Goal: Navigation & Orientation: Find specific page/section

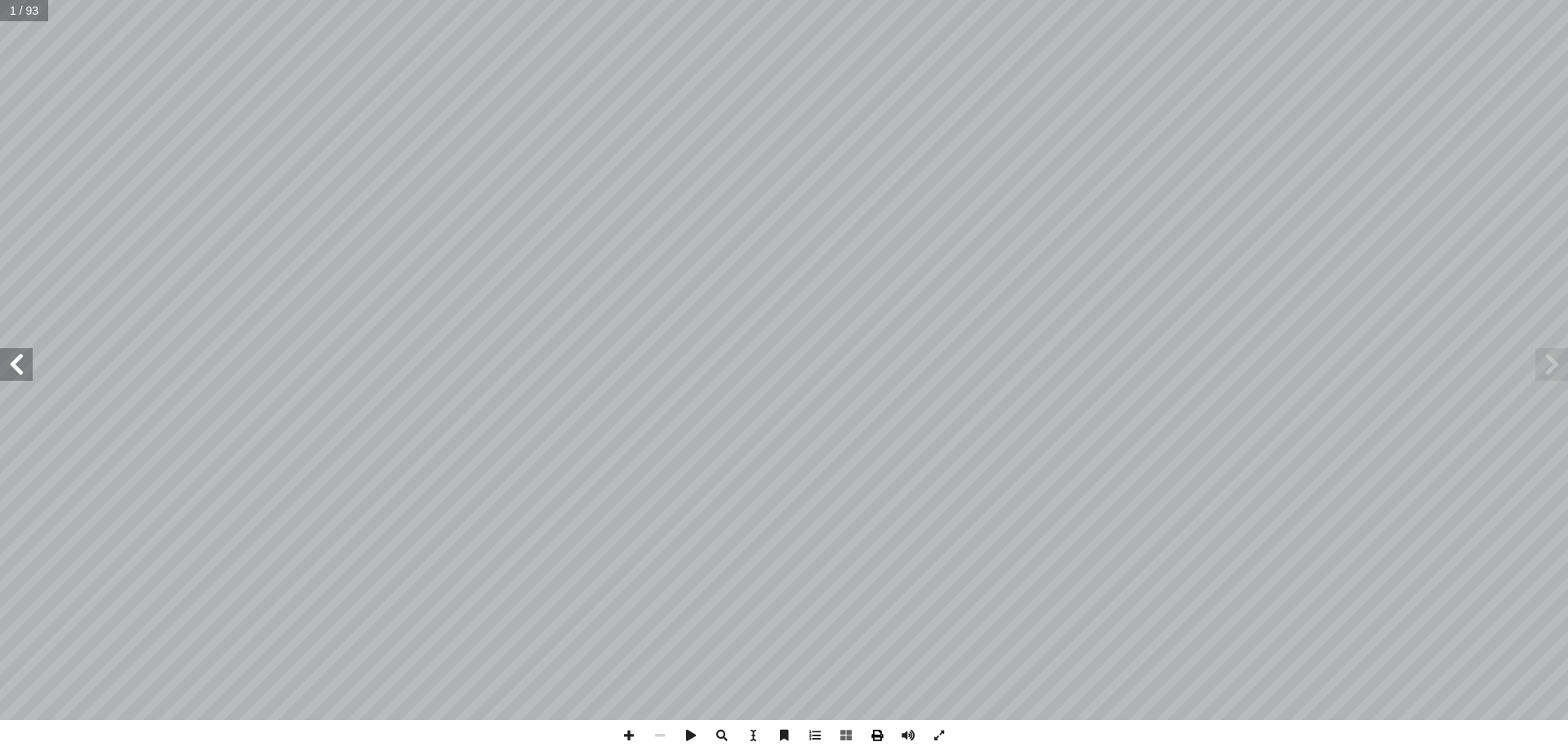
click at [877, 735] on span at bounding box center [877, 735] width 31 height 31
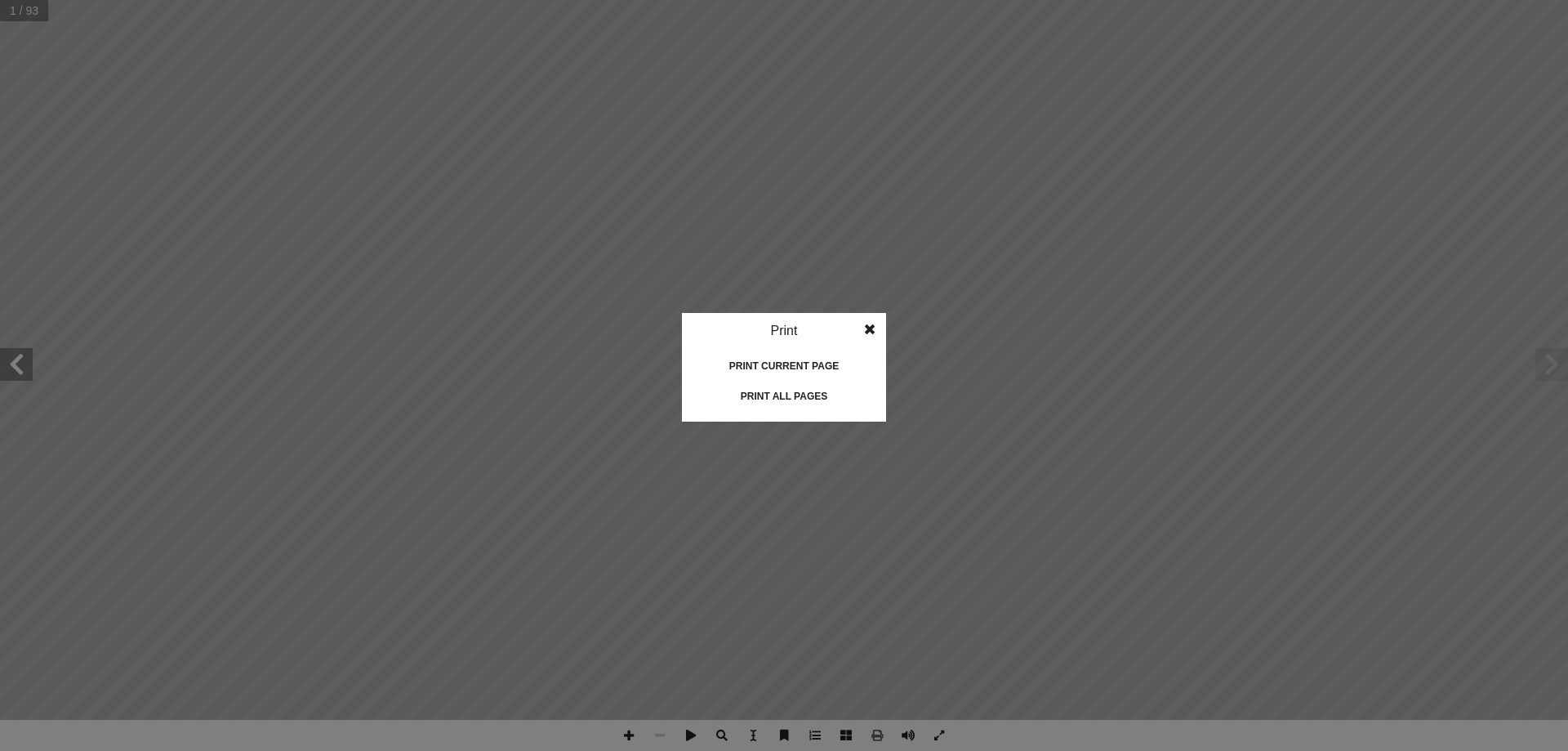
click at [773, 368] on div "Print current page" at bounding box center [784, 365] width 163 height 26
click at [859, 331] on span at bounding box center [870, 330] width 29 height 33
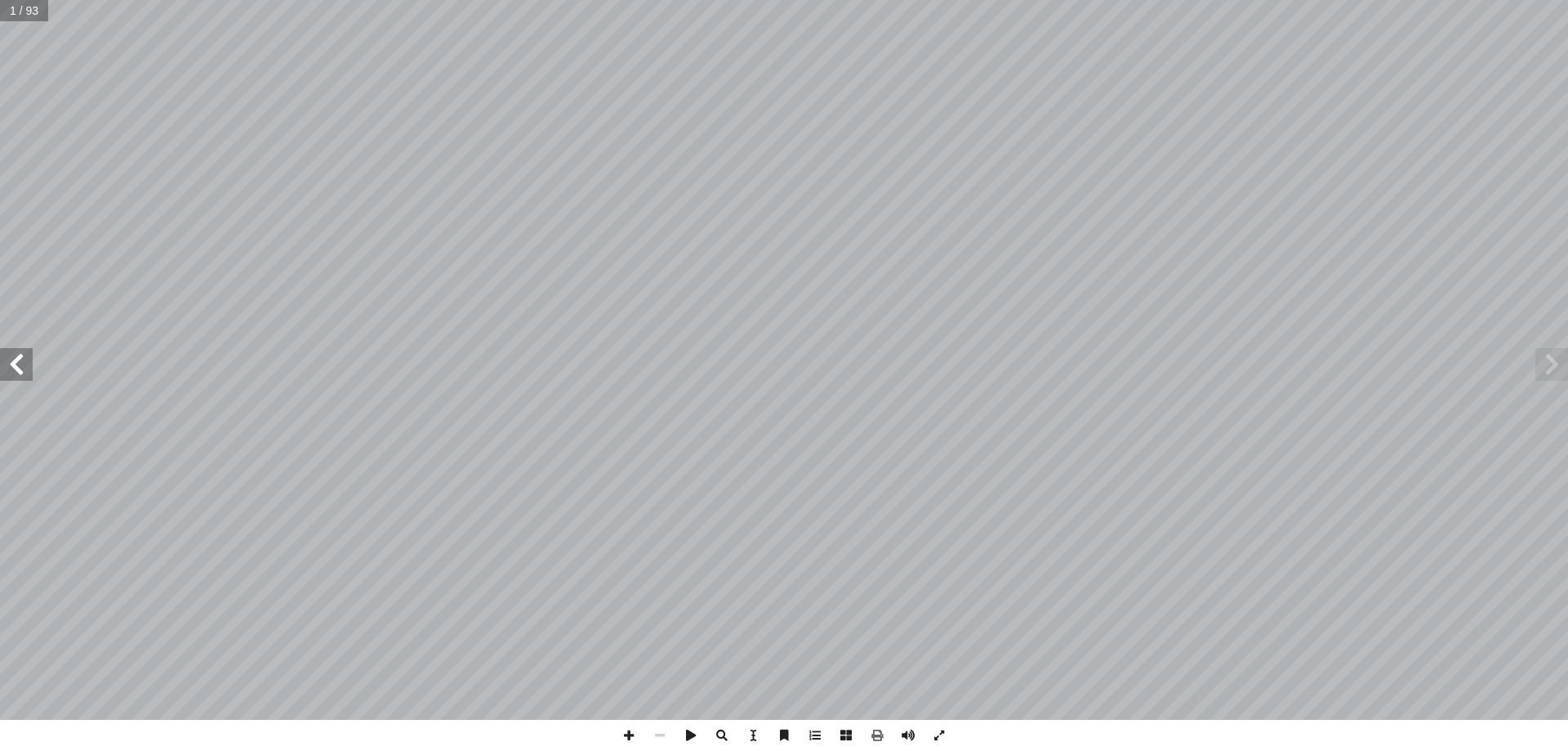
click at [1557, 367] on span at bounding box center [1551, 364] width 33 height 33
click at [686, 735] on span at bounding box center [691, 735] width 31 height 31
click at [28, 15] on input "text" at bounding box center [24, 10] width 49 height 21
click at [26, 10] on input "text" at bounding box center [28, 10] width 58 height 21
type input "*"
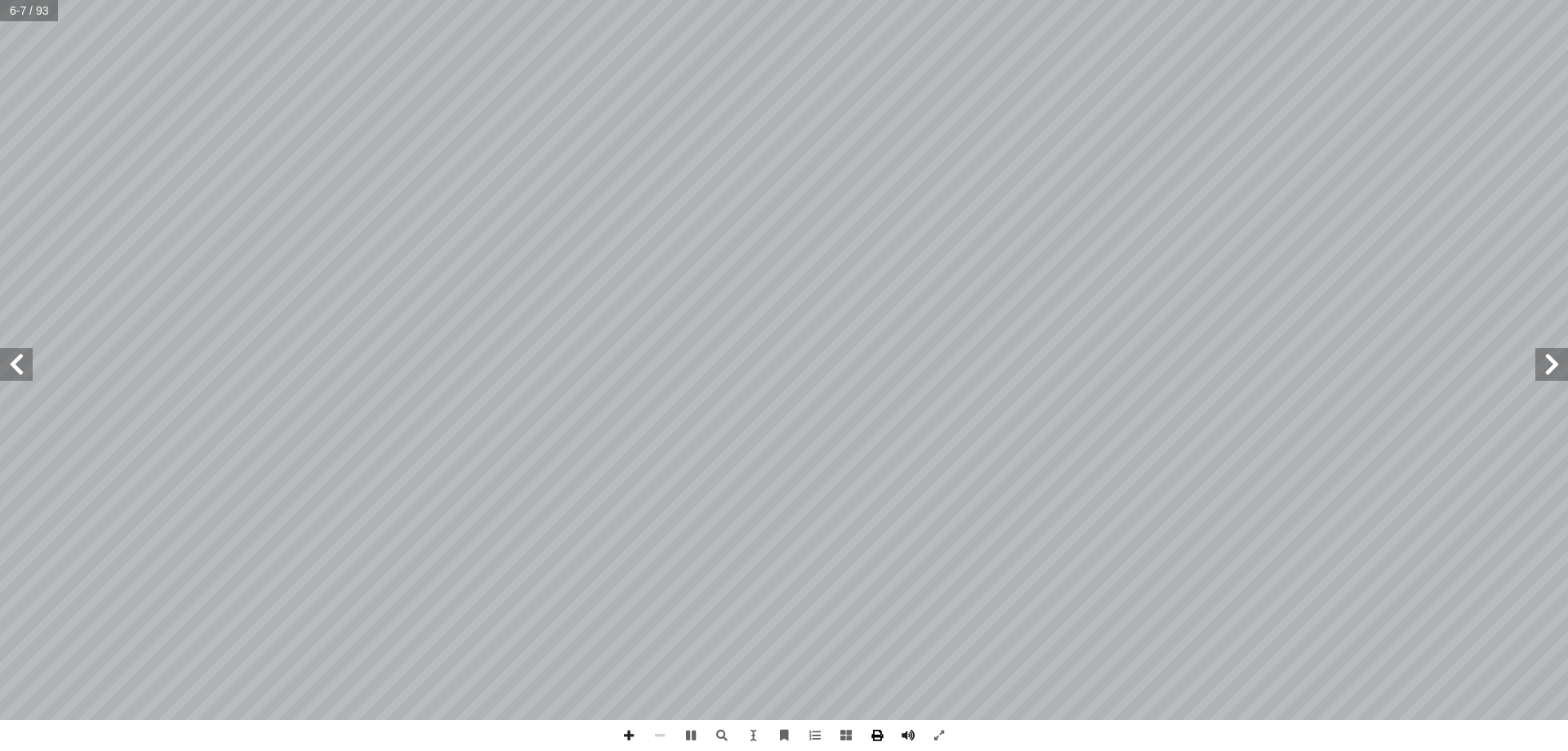
click at [876, 735] on span at bounding box center [877, 735] width 31 height 31
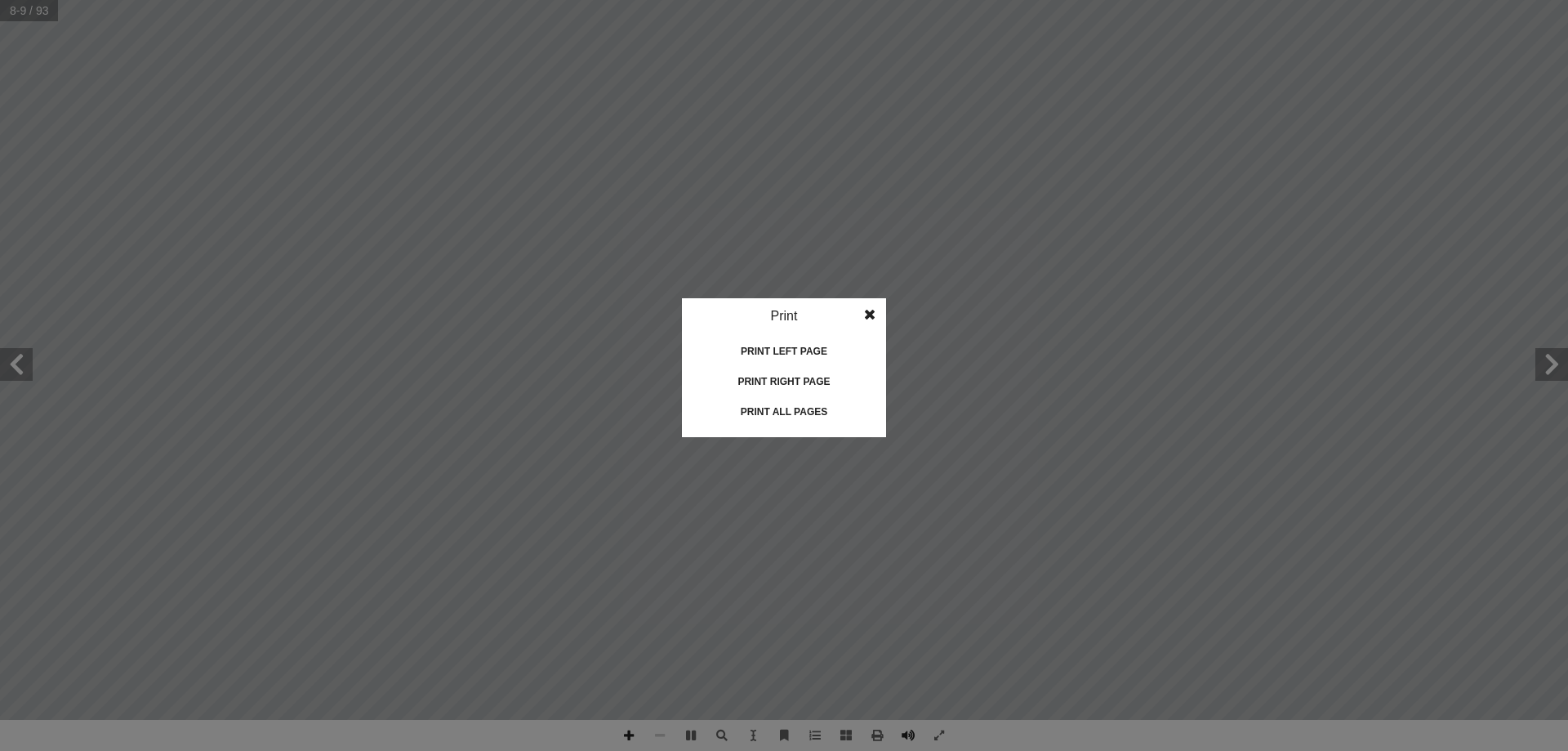
click at [872, 312] on span at bounding box center [870, 315] width 29 height 33
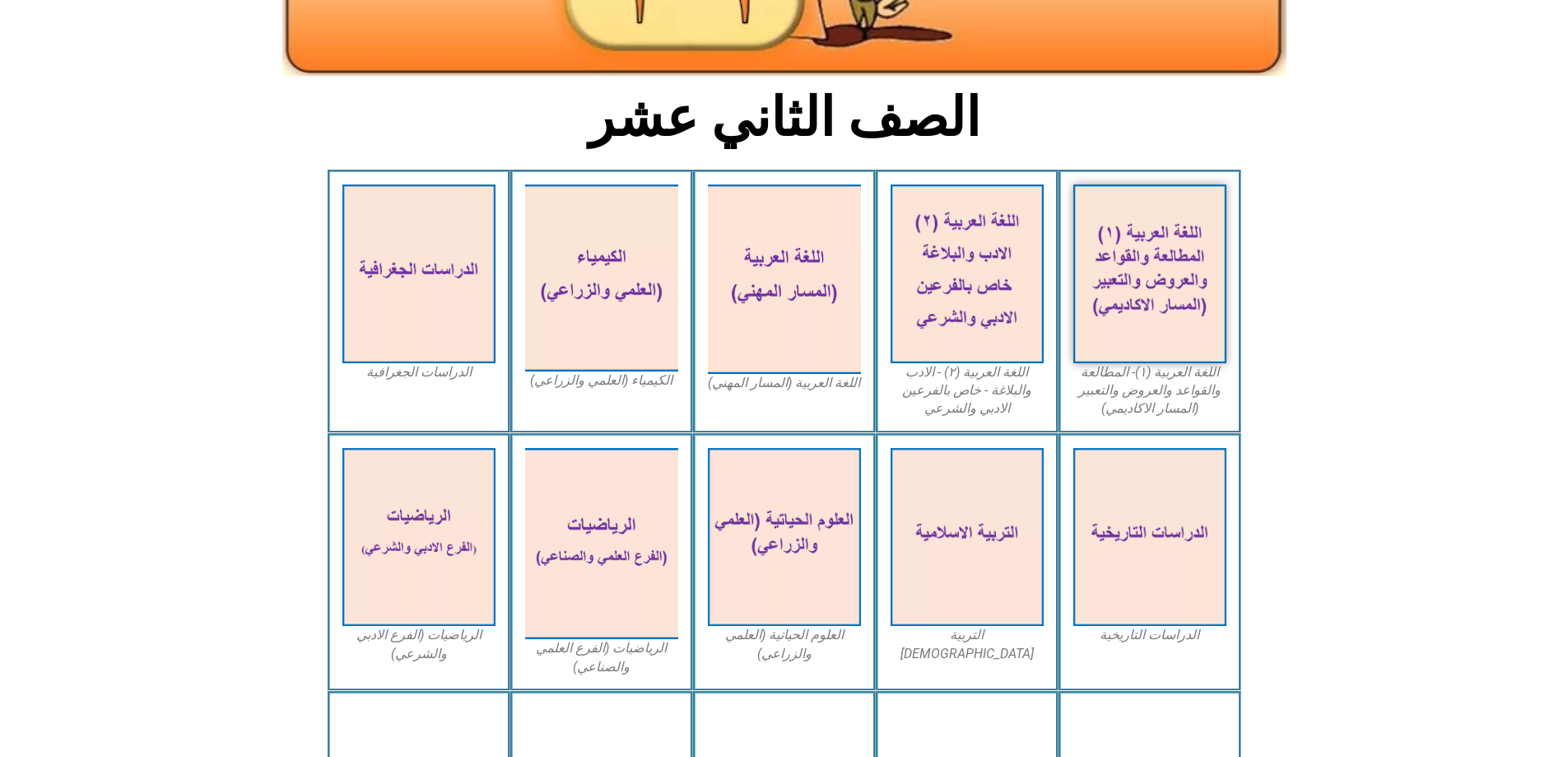
scroll to position [247, 0]
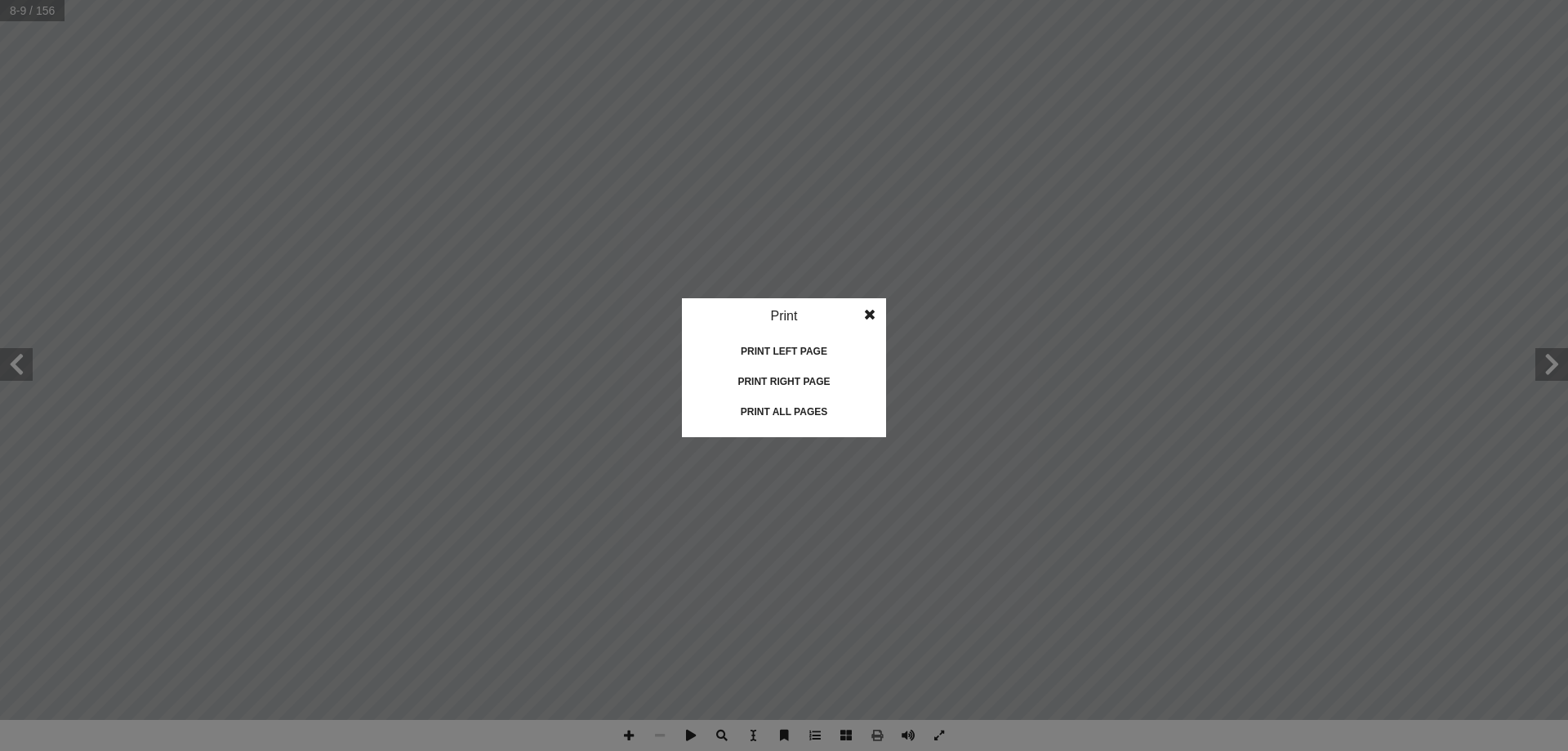
click at [873, 312] on span at bounding box center [870, 315] width 29 height 33
